Goal: Information Seeking & Learning: Learn about a topic

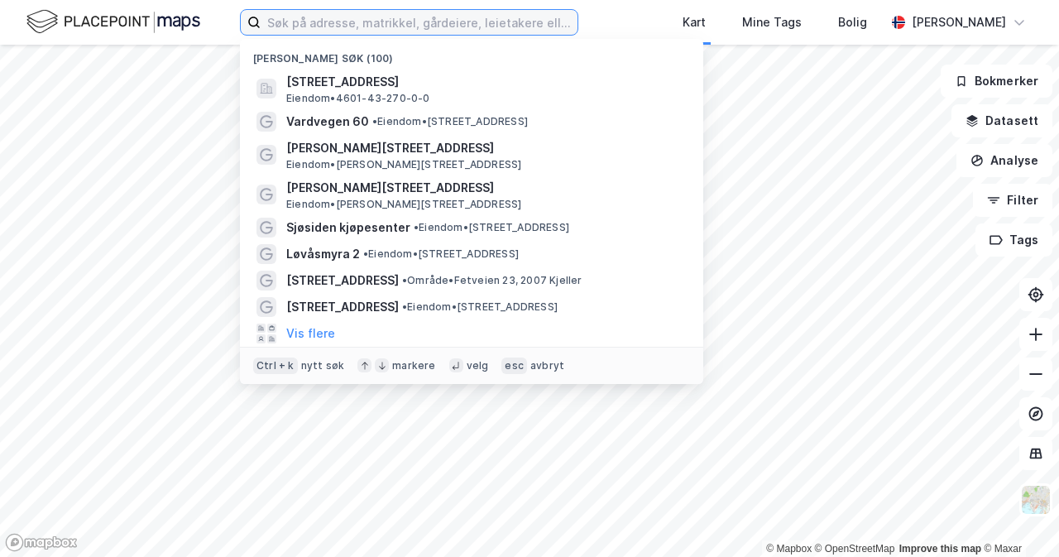
click at [322, 28] on input at bounding box center [419, 22] width 317 height 25
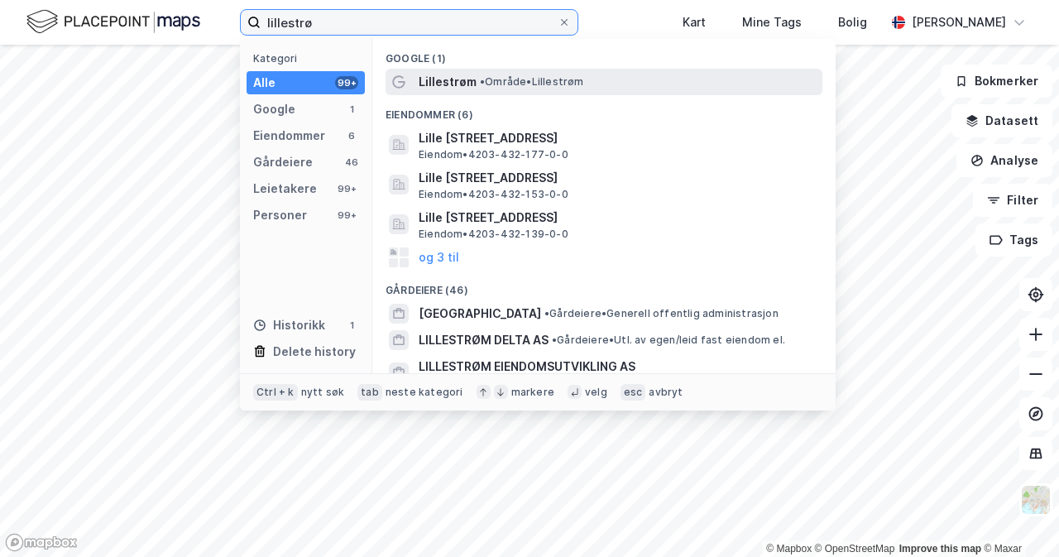
type input "lillestrø"
click at [481, 82] on span "•" at bounding box center [482, 81] width 5 height 12
